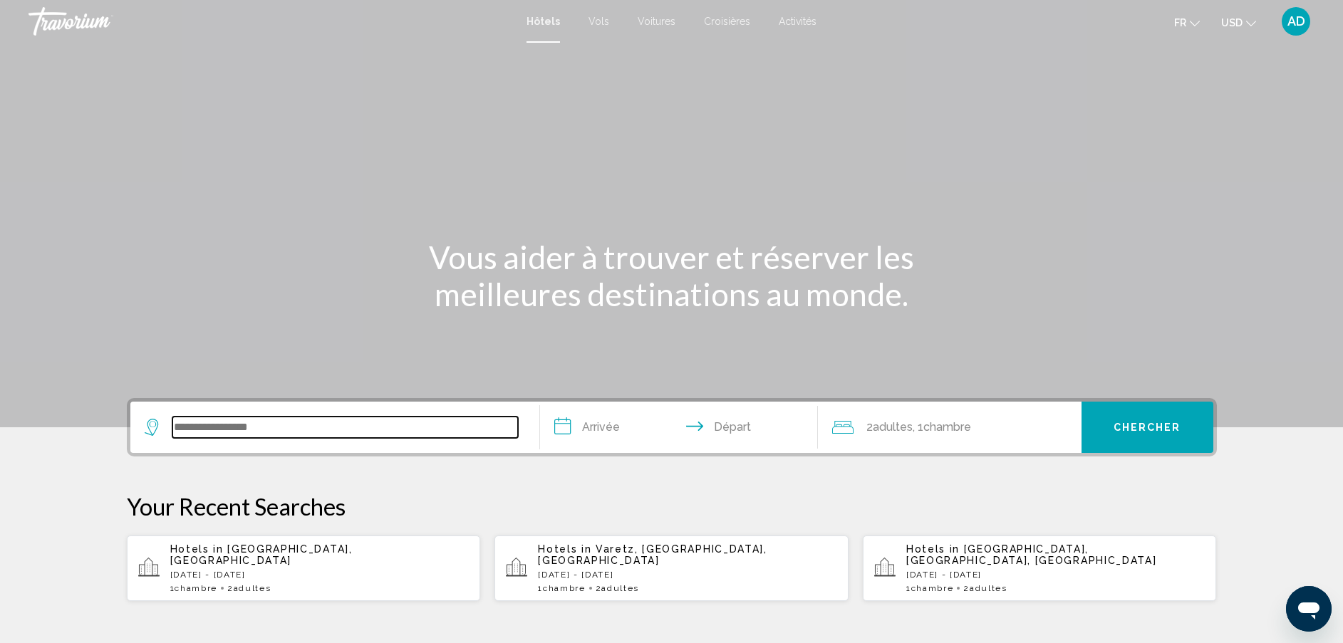
click at [254, 420] on input "Search widget" at bounding box center [345, 427] width 346 height 21
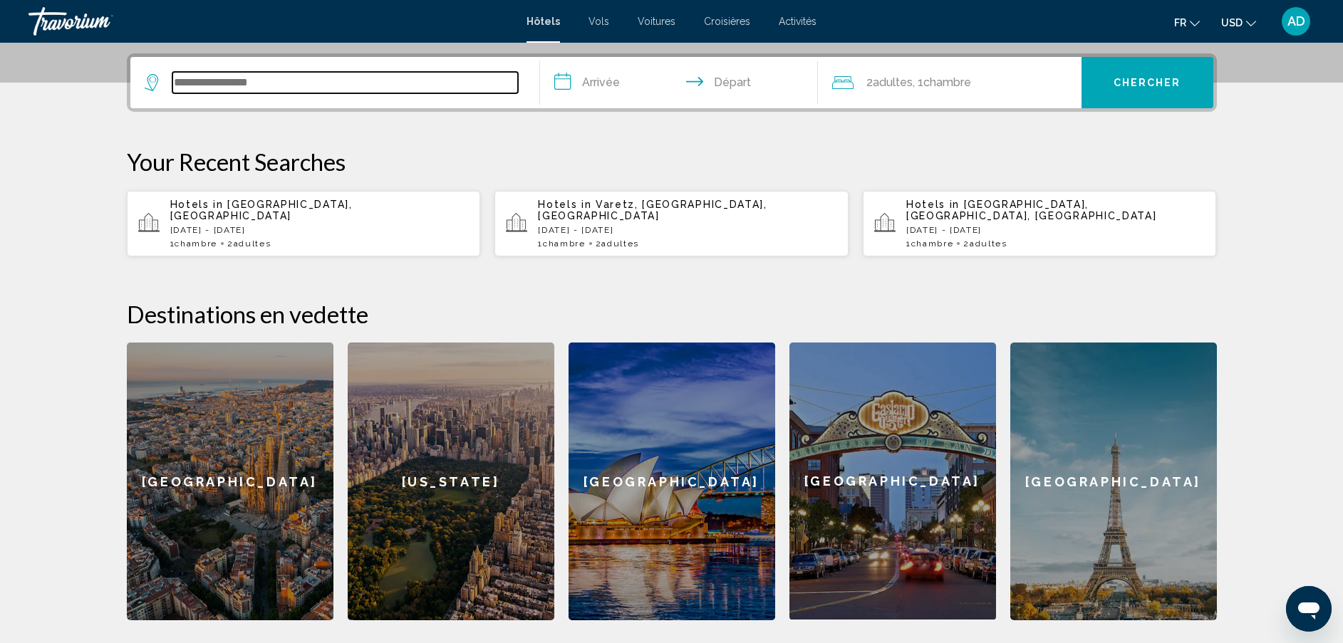
scroll to position [352, 0]
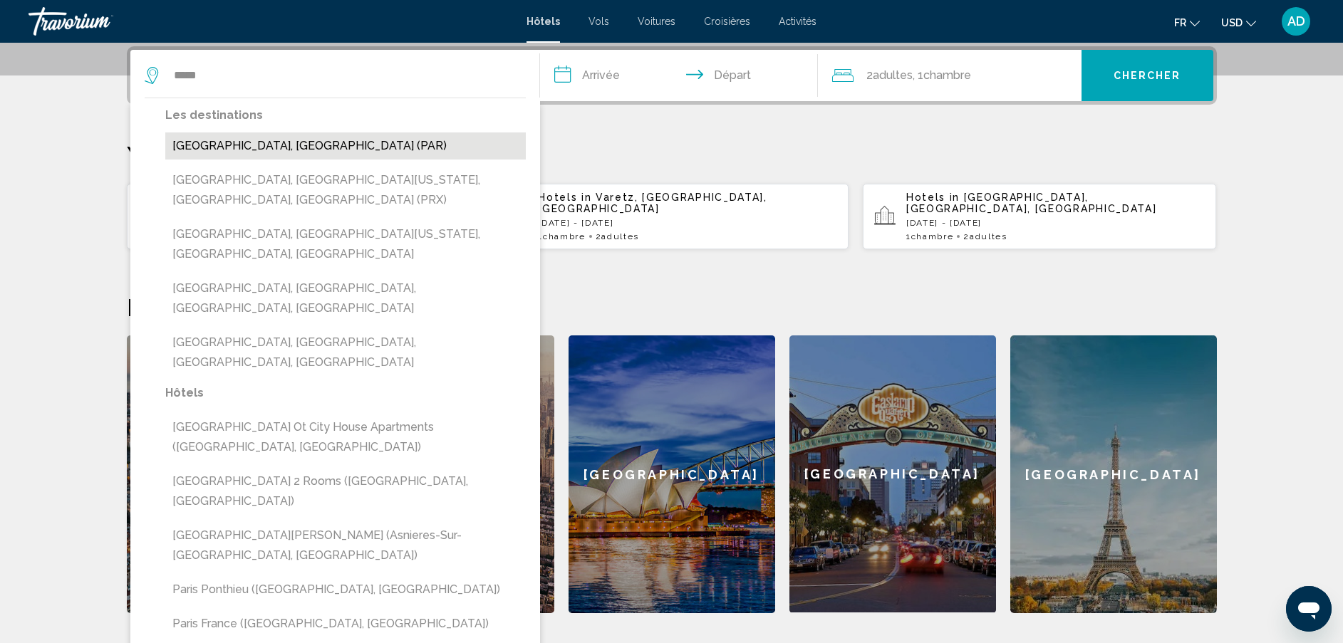
click at [277, 154] on button "[GEOGRAPHIC_DATA], [GEOGRAPHIC_DATA] (PAR)" at bounding box center [345, 146] width 361 height 27
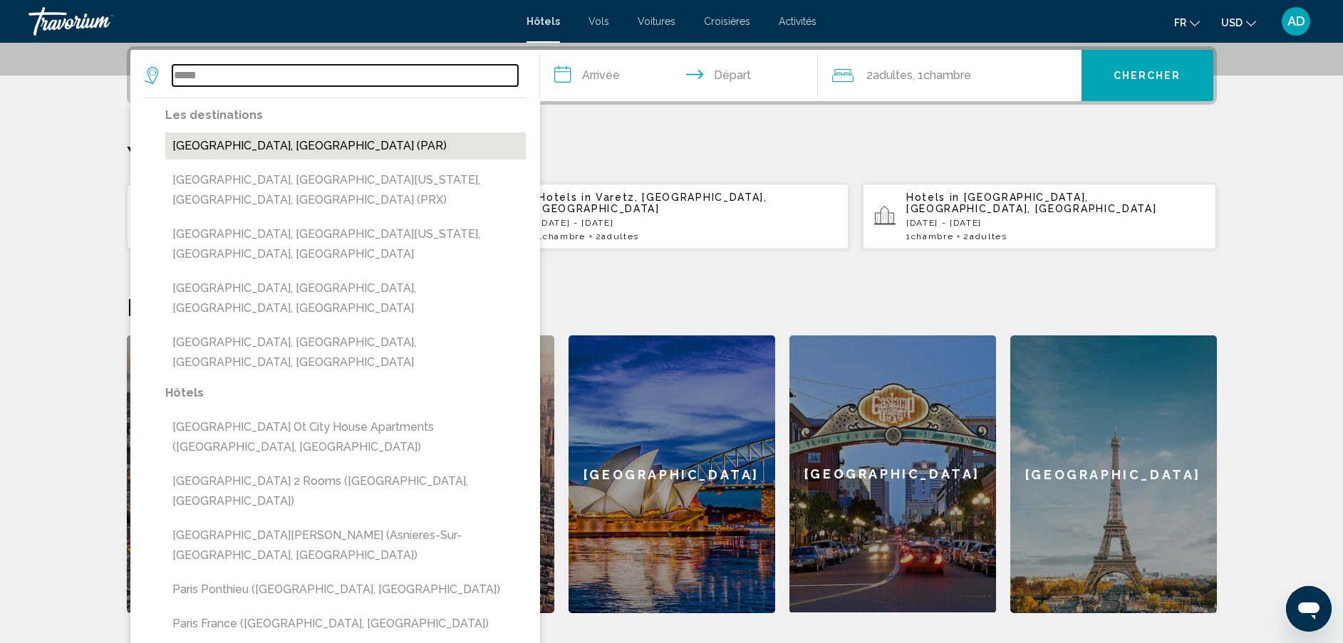
type input "**********"
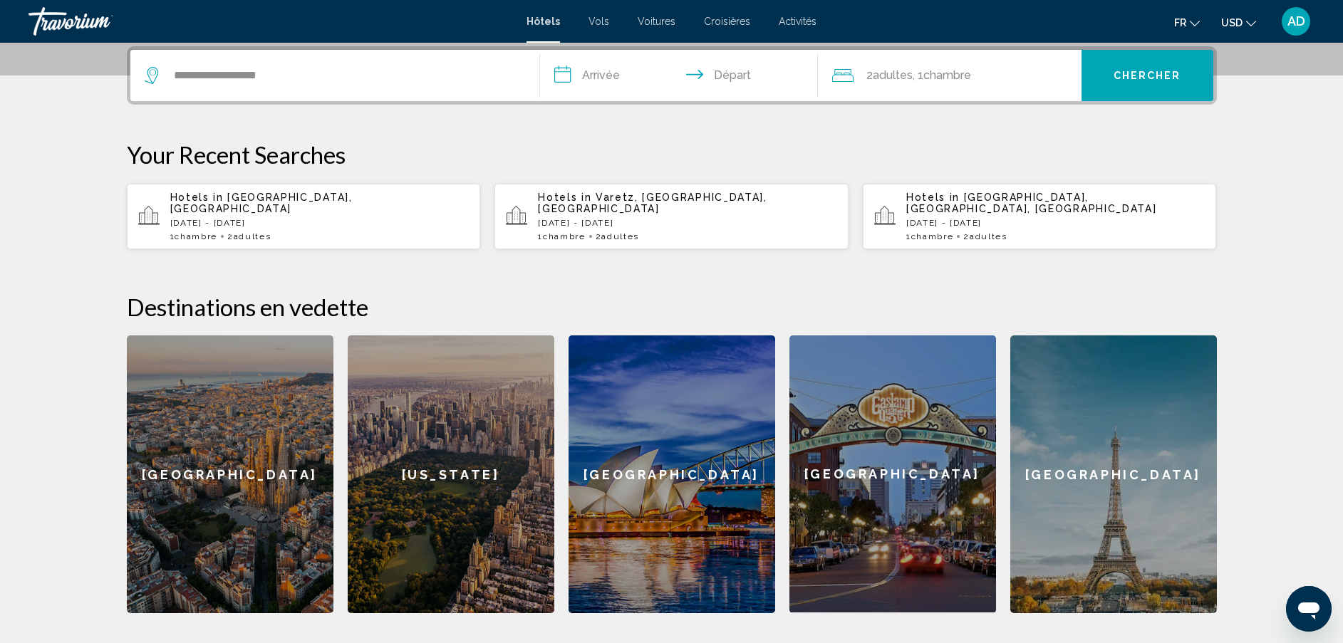
click at [599, 73] on input "**********" at bounding box center [682, 78] width 284 height 56
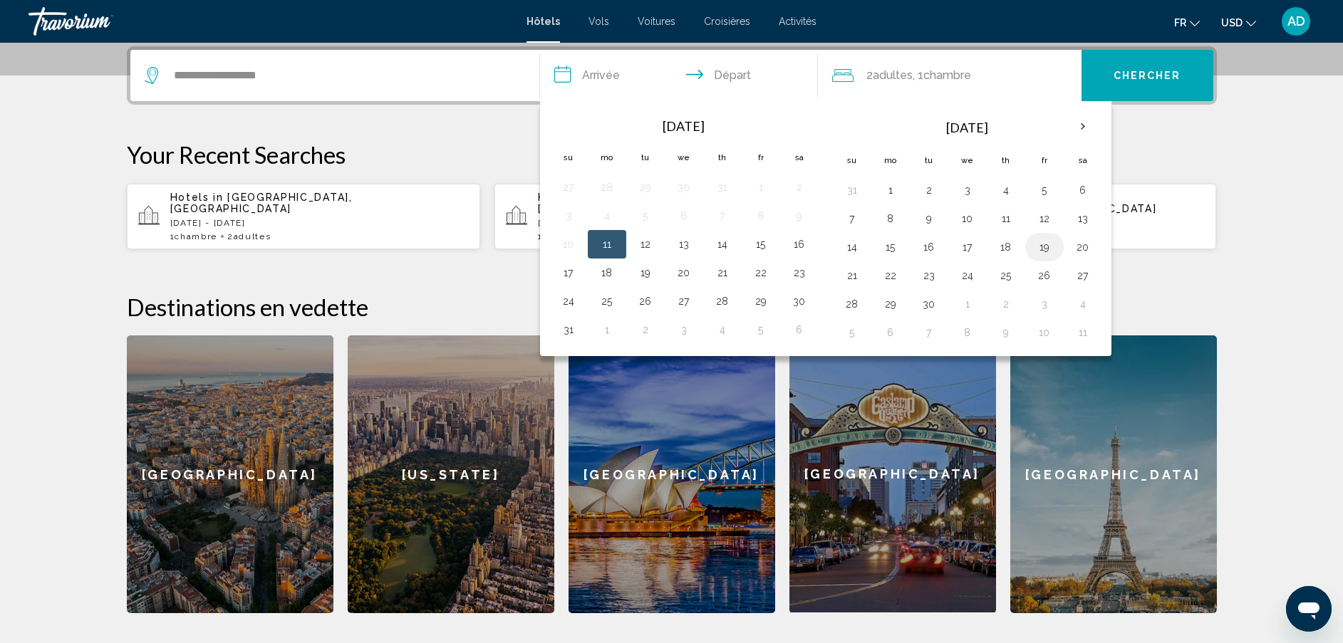
click at [1043, 252] on button "19" at bounding box center [1044, 247] width 23 height 20
click at [854, 284] on button "21" at bounding box center [852, 276] width 23 height 20
type input "**********"
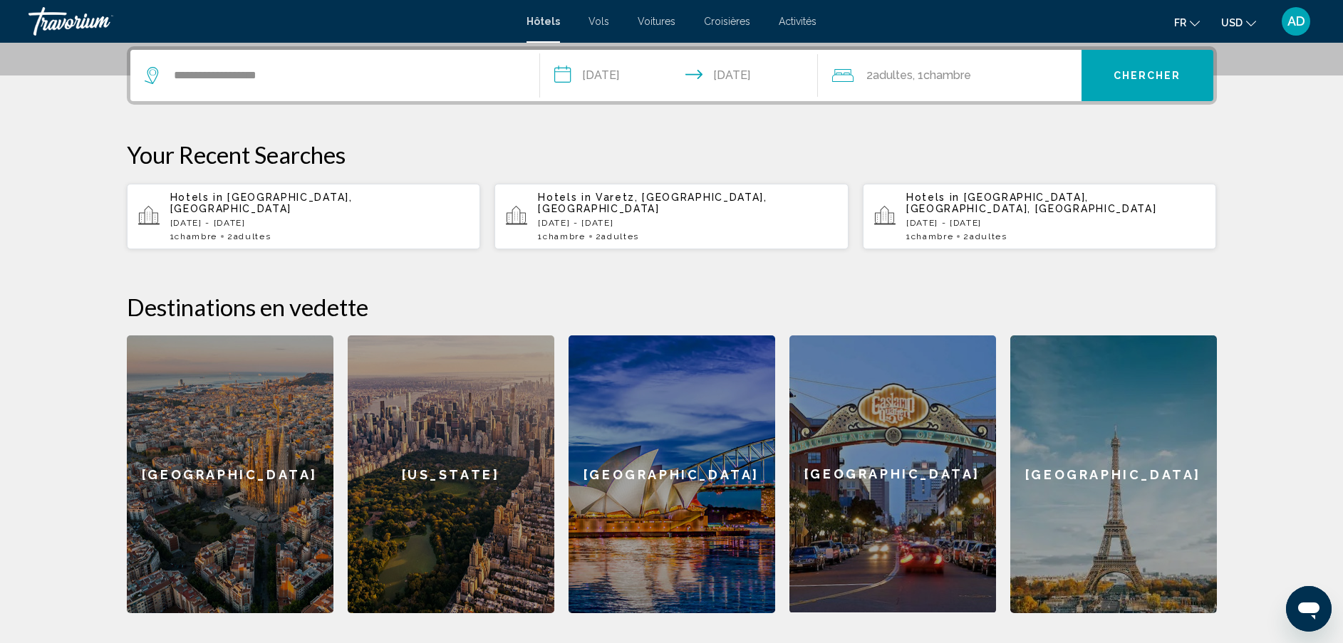
click at [1154, 73] on span "Chercher" at bounding box center [1148, 76] width 68 height 11
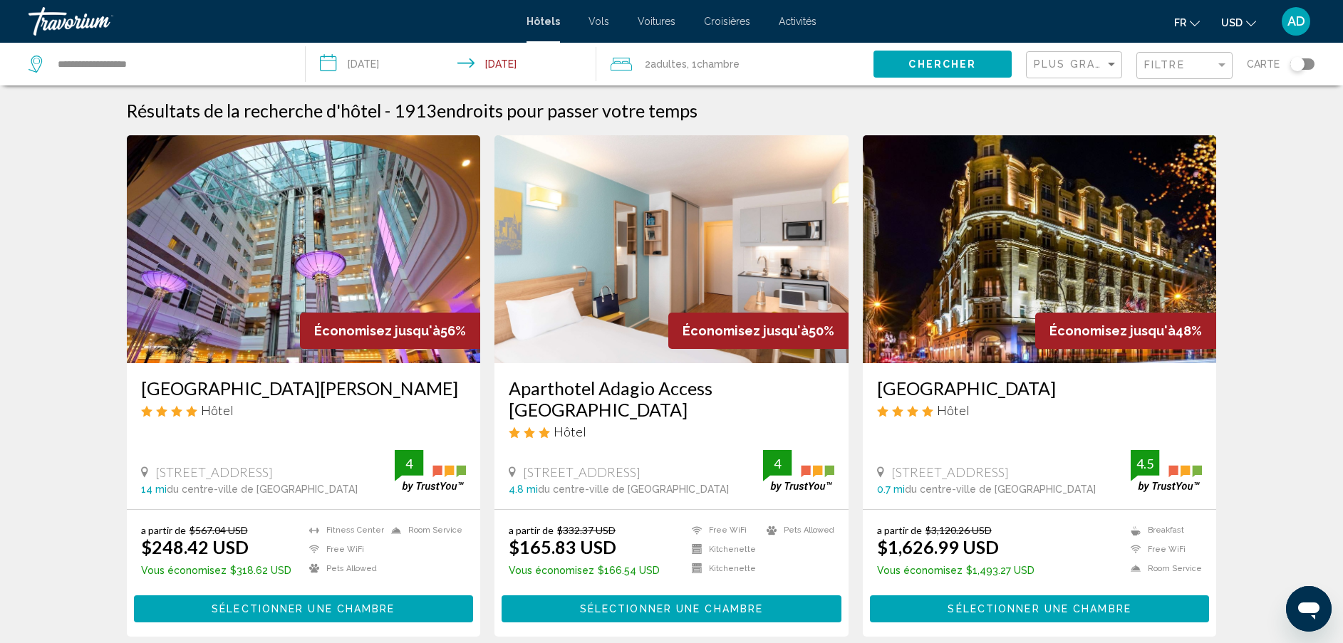
click at [1239, 25] on span "USD" at bounding box center [1231, 22] width 21 height 11
click at [1212, 130] on button "EUR (€)" at bounding box center [1209, 131] width 72 height 19
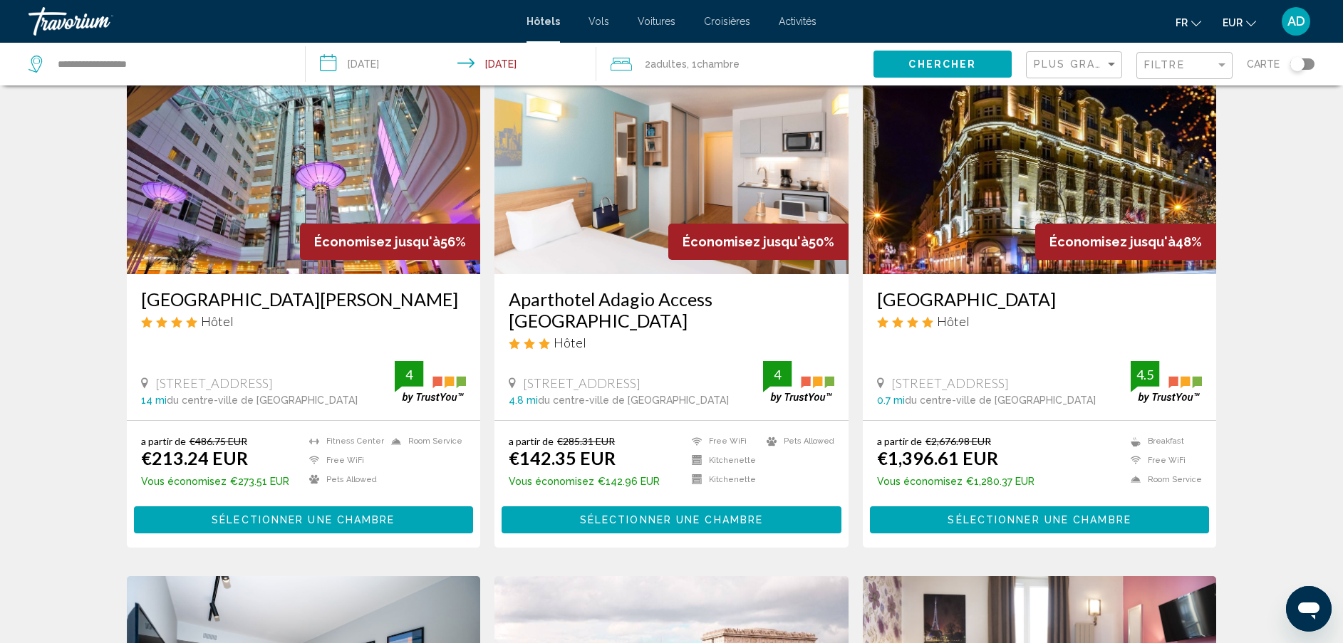
scroll to position [100, 0]
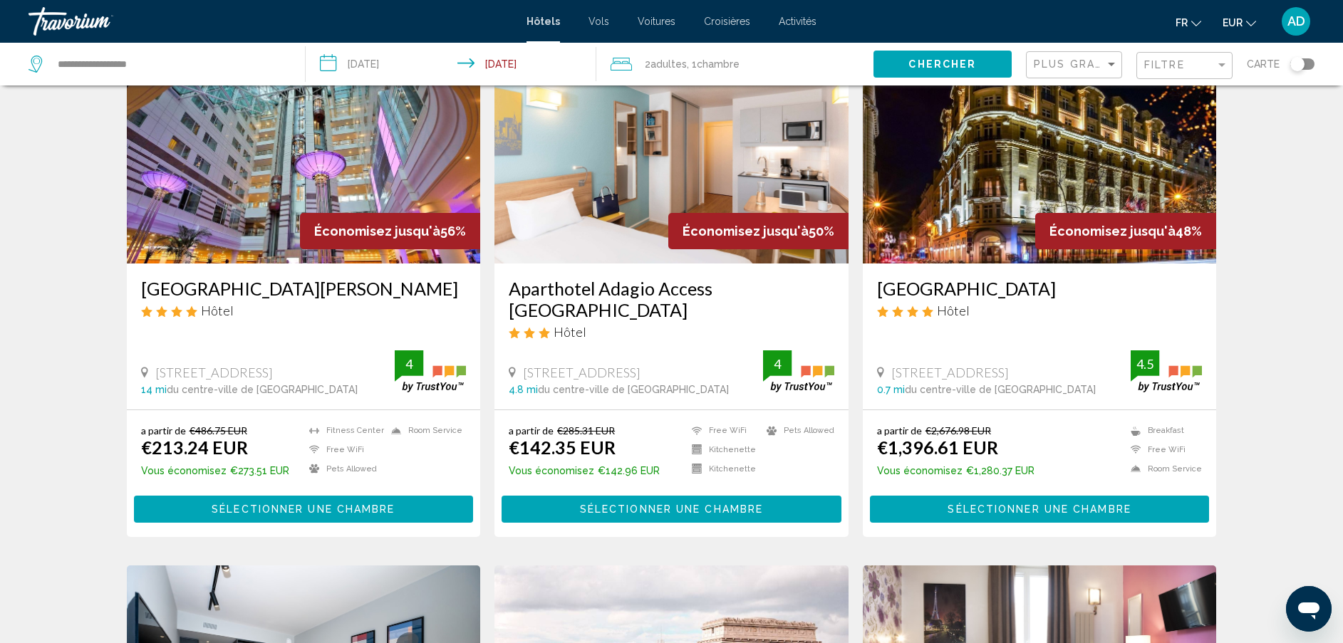
click at [327, 294] on h3 "[GEOGRAPHIC_DATA][PERSON_NAME]" at bounding box center [304, 288] width 326 height 21
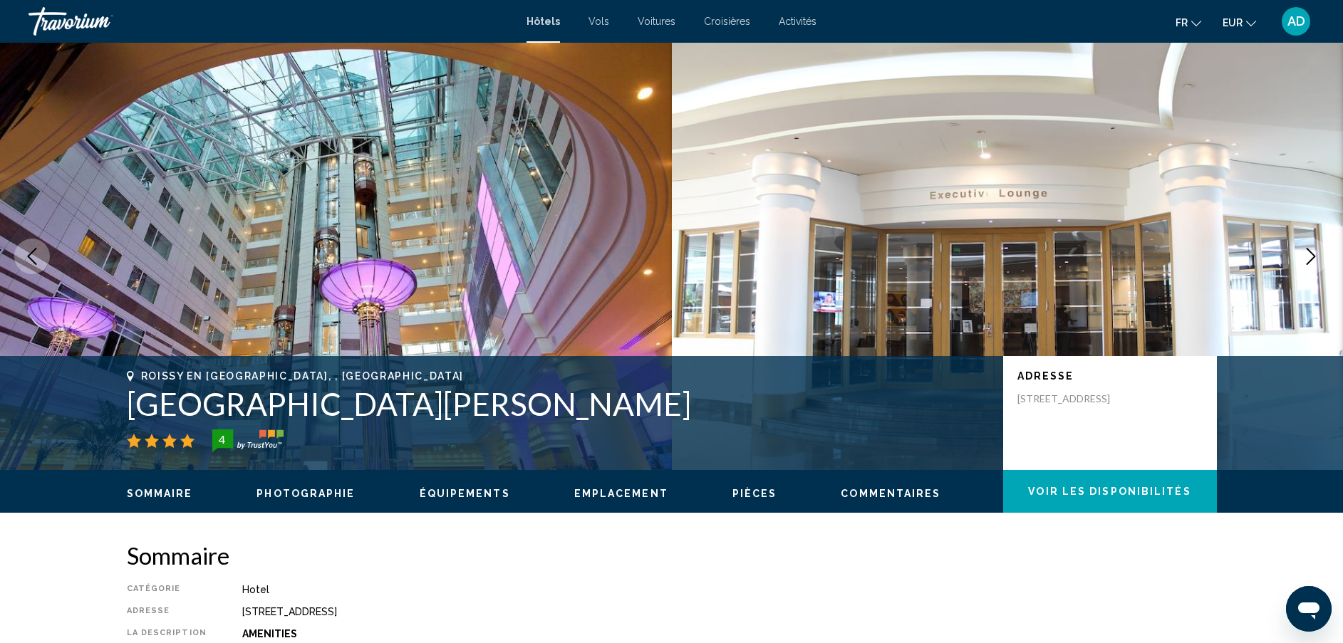
click at [1318, 251] on icon "Next image" at bounding box center [1310, 256] width 17 height 17
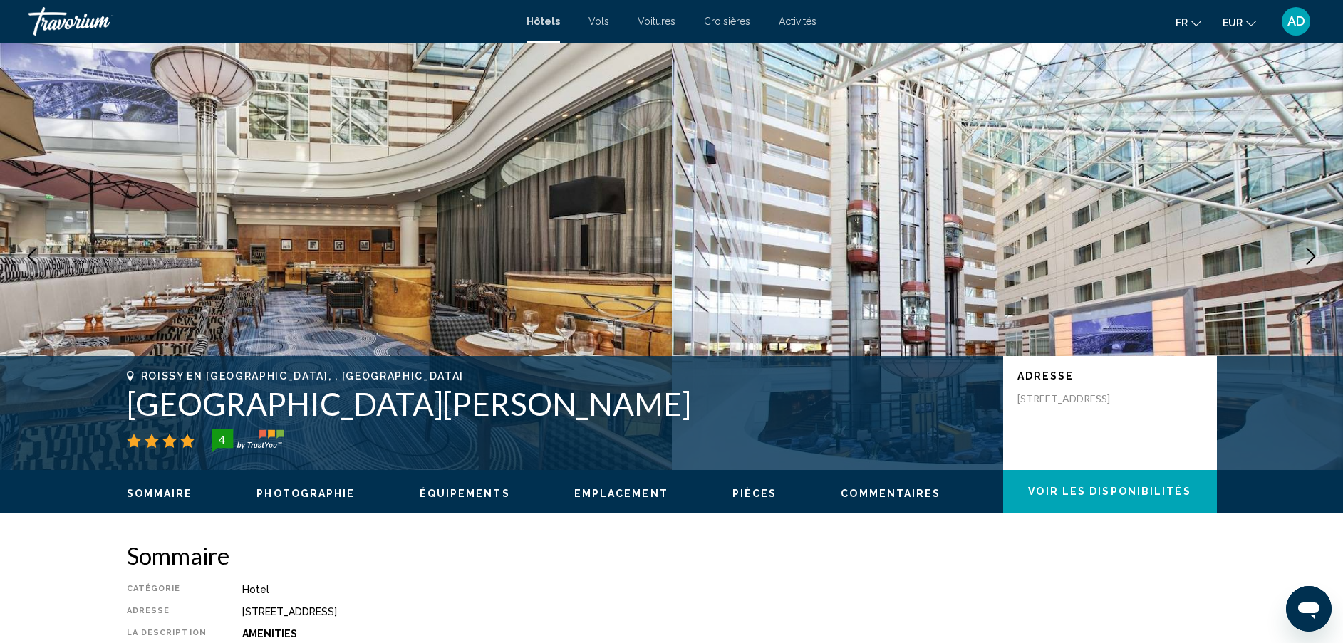
click at [1318, 251] on icon "Next image" at bounding box center [1310, 256] width 17 height 17
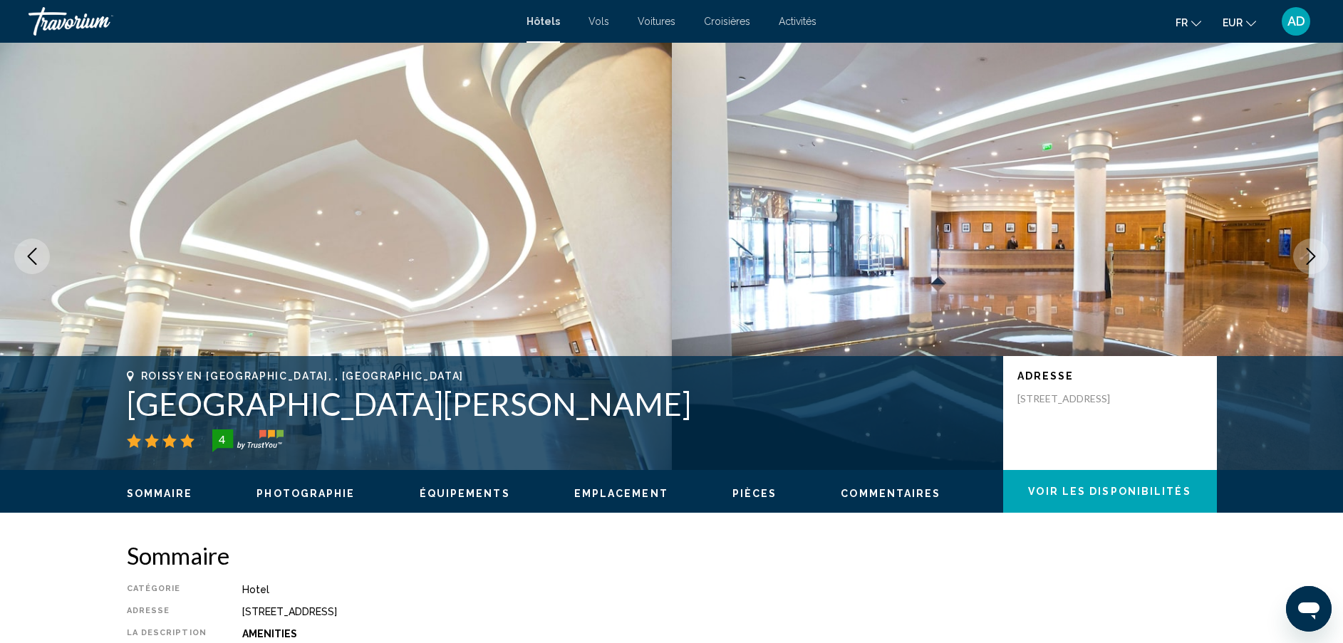
click at [1318, 251] on icon "Next image" at bounding box center [1310, 256] width 17 height 17
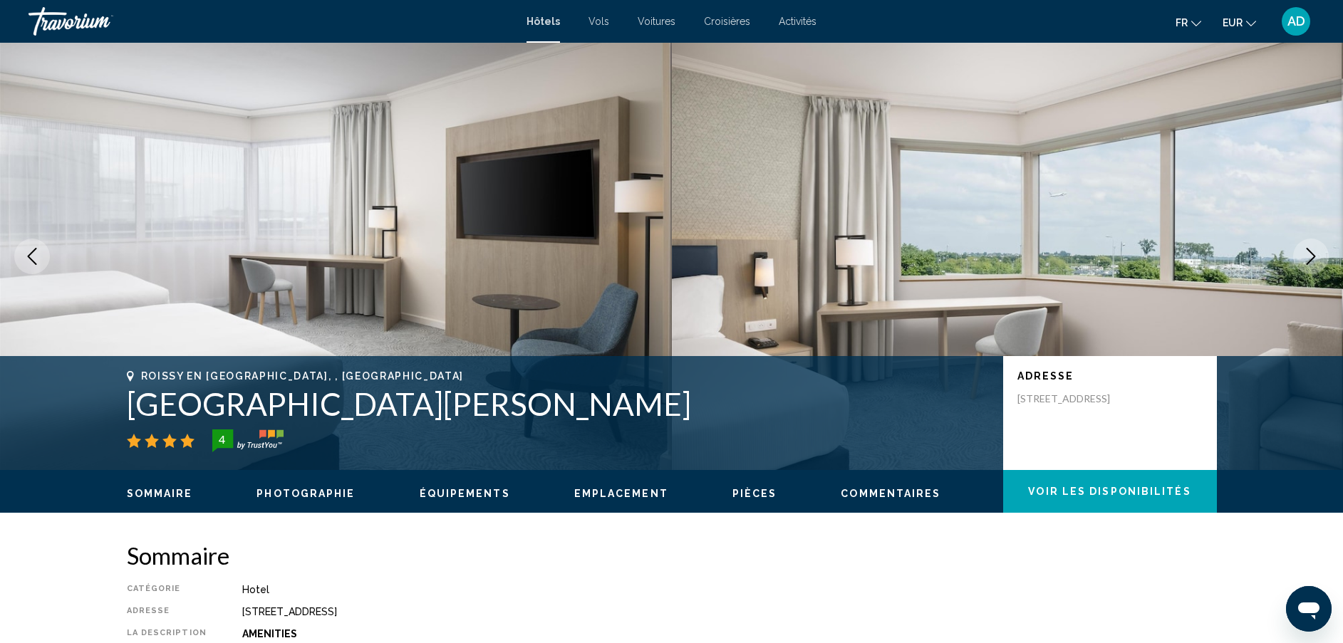
click at [1318, 251] on icon "Next image" at bounding box center [1310, 256] width 17 height 17
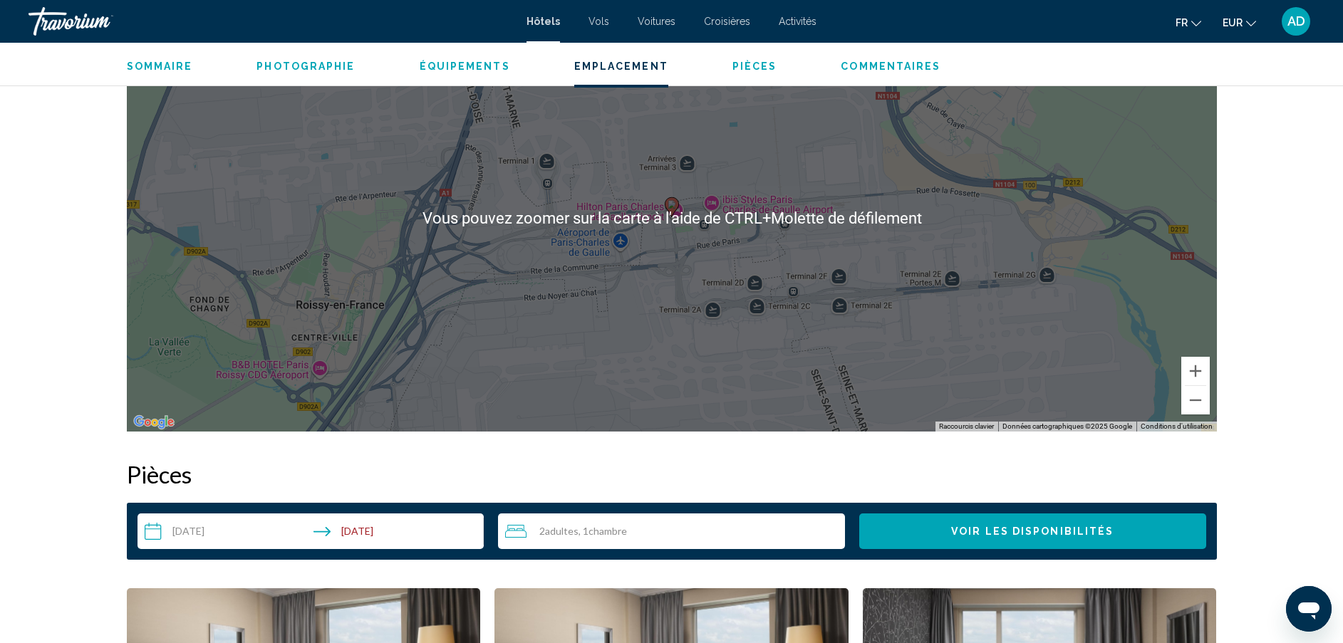
scroll to position [1430, 0]
